Goal: Transaction & Acquisition: Book appointment/travel/reservation

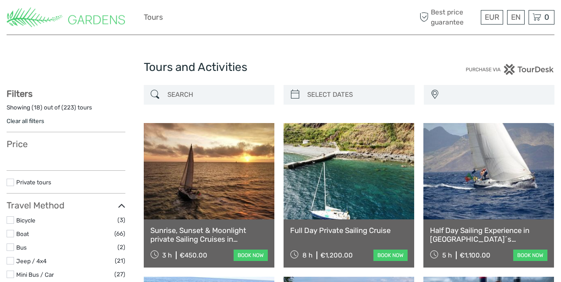
select select
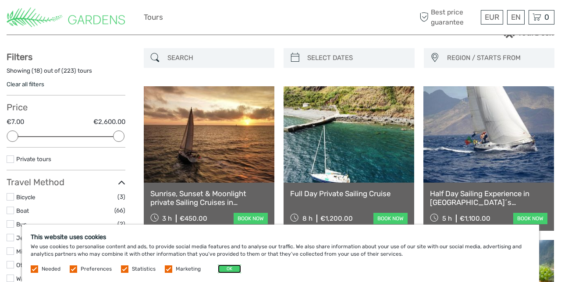
click at [235, 273] on button "OK" at bounding box center [229, 269] width 23 height 9
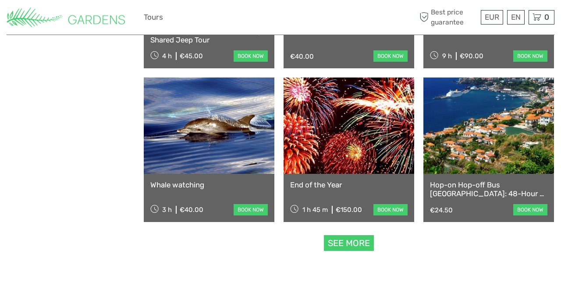
scroll to position [816, 0]
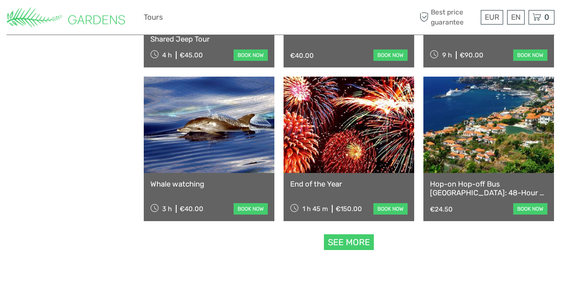
click at [364, 241] on link "See more" at bounding box center [349, 242] width 50 height 16
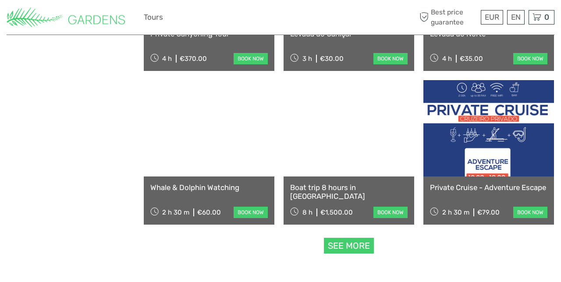
scroll to position [1736, 0]
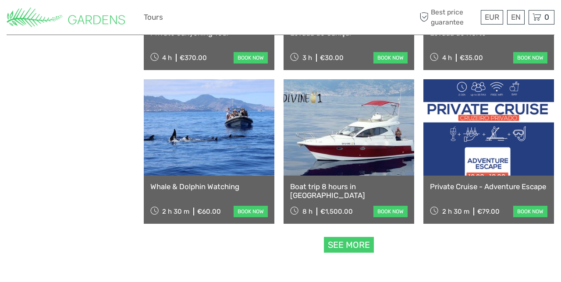
click at [365, 242] on link "See more" at bounding box center [349, 245] width 50 height 16
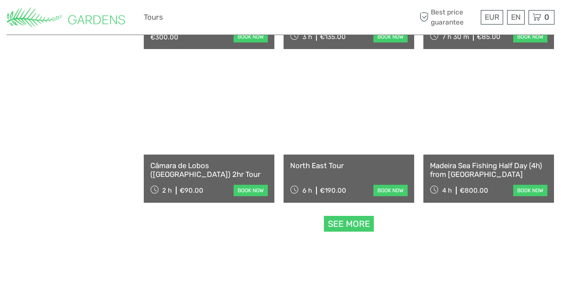
scroll to position [2681, 0]
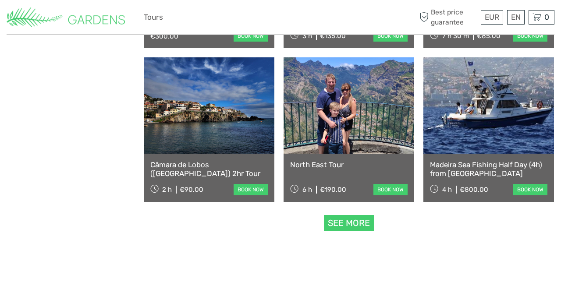
click at [357, 226] on link "See more" at bounding box center [349, 223] width 50 height 16
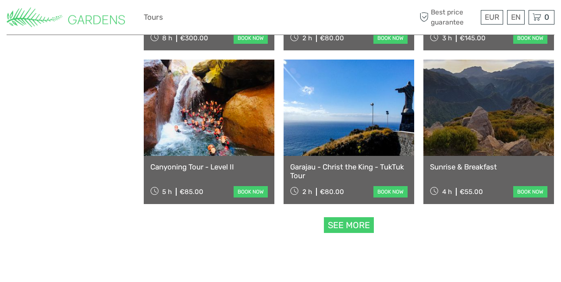
scroll to position [3601, 0]
click at [358, 222] on link "See more" at bounding box center [349, 225] width 50 height 16
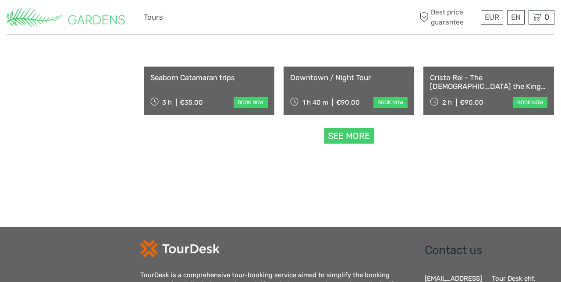
scroll to position [4615, 0]
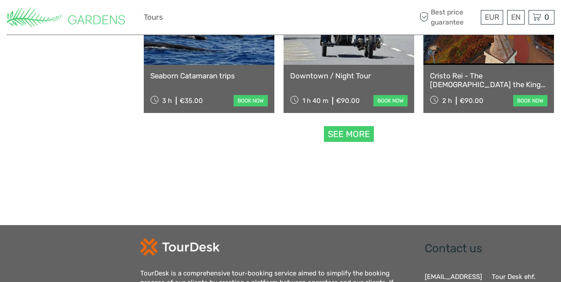
click at [364, 134] on link "See more" at bounding box center [349, 134] width 50 height 16
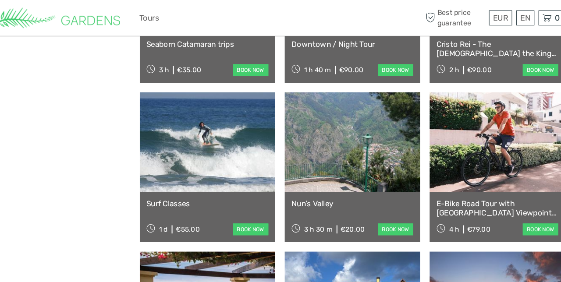
scroll to position [4649, 0]
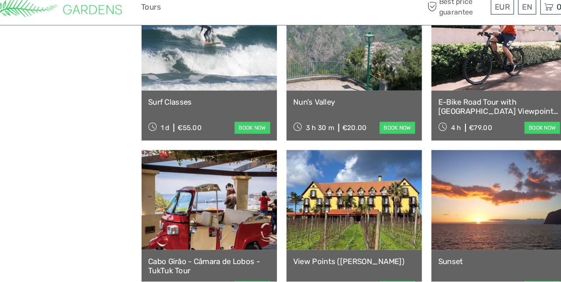
click at [364, 86] on link at bounding box center [349, 50] width 131 height 96
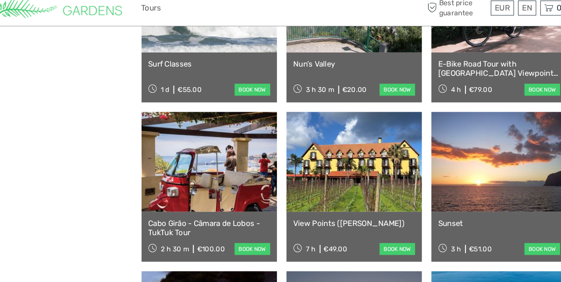
scroll to position [4775, 0]
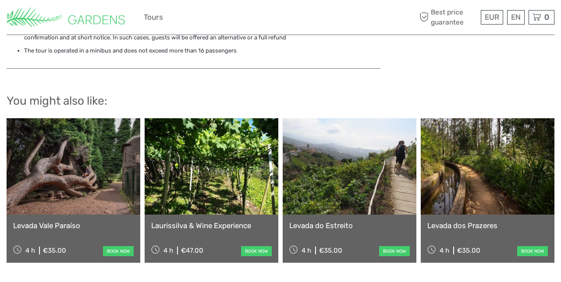
scroll to position [1038, 0]
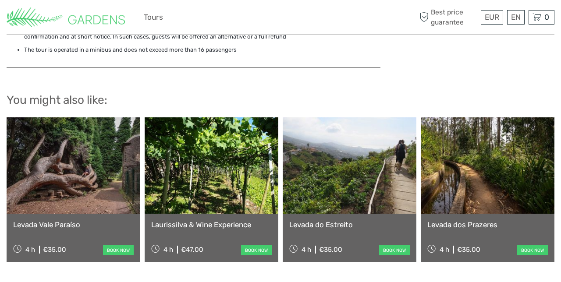
click at [123, 245] on link "book now" at bounding box center [118, 250] width 31 height 10
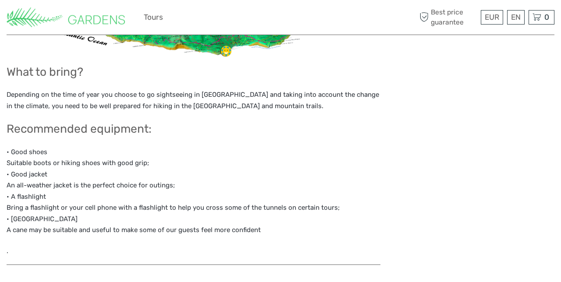
scroll to position [636, 0]
